Goal: Task Accomplishment & Management: Use online tool/utility

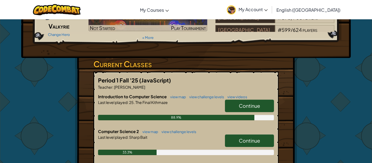
scroll to position [54, 0]
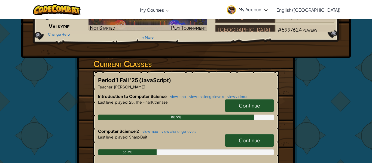
click at [264, 139] on link "Continue" at bounding box center [249, 140] width 49 height 13
click at [264, 90] on p "Teacher : [PERSON_NAME]" at bounding box center [186, 86] width 176 height 5
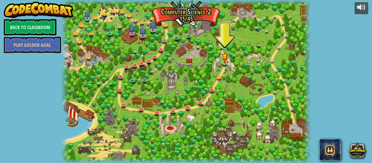
click at [227, 63] on img at bounding box center [225, 56] width 6 height 13
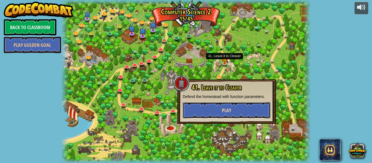
click at [237, 109] on button "Play" at bounding box center [227, 110] width 88 height 16
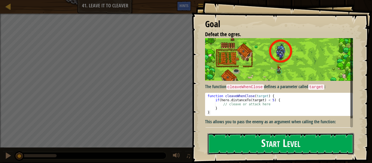
click at [342, 147] on button "Start Level" at bounding box center [281, 144] width 147 height 22
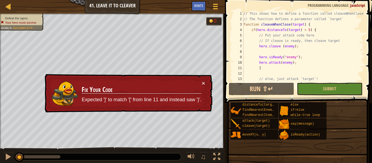
click at [341, 123] on div "distanceTo(target) findNearestEnemy() findNearestItem() attack(target) cleave(t…" at bounding box center [299, 121] width 138 height 38
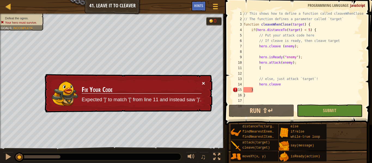
click at [203, 84] on button "×" at bounding box center [203, 83] width 3 height 6
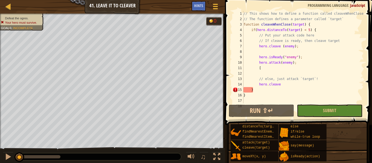
click at [354, 88] on div "// This shows how to define a function called cleaveWhenClose // The function d…" at bounding box center [302, 62] width 121 height 103
type textarea "}"
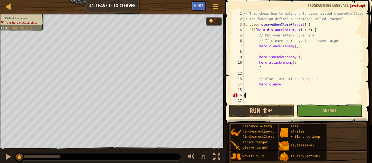
scroll to position [2, 0]
type textarea "}"
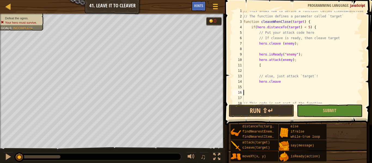
scroll to position [0, 0]
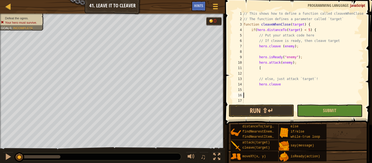
click at [351, 103] on div "// This shows how to define a function called cleaveWhenClose // The function d…" at bounding box center [302, 62] width 121 height 103
click at [251, 92] on div "// This shows how to define a function called cleaveWhenClose // The function d…" at bounding box center [302, 62] width 121 height 103
type textarea "h"
click at [217, 4] on span at bounding box center [215, 4] width 5 height 1
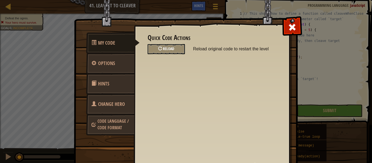
click at [169, 46] on div "Reload" at bounding box center [166, 49] width 37 height 10
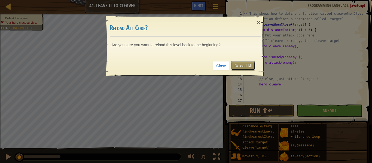
click at [237, 62] on link "Reload All" at bounding box center [243, 65] width 24 height 9
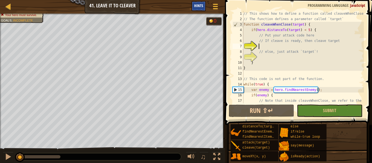
type textarea "g"
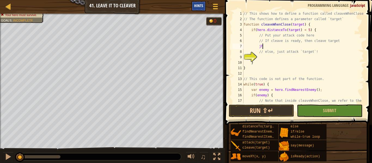
type textarea "j"
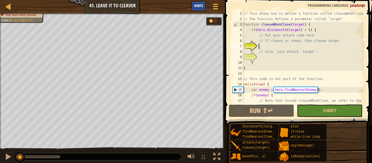
type textarea "f"
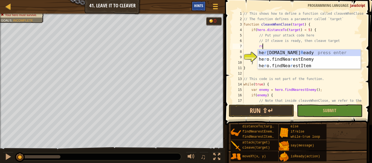
type textarea "r"
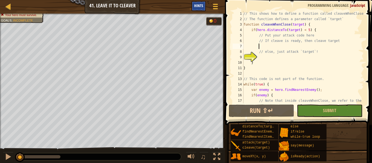
scroll to position [2, 2]
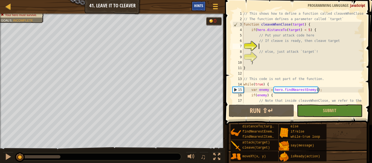
type textarea "0"
type textarea "v"
